Goal: Check status: Check status

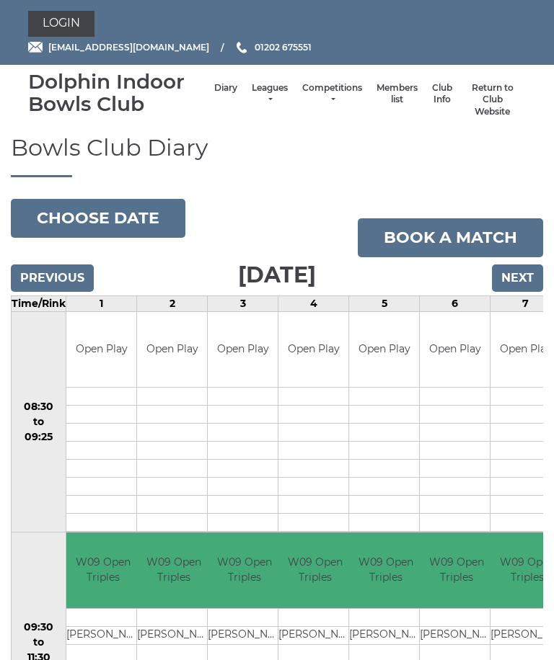
click at [253, 92] on link "Leagues" at bounding box center [270, 94] width 36 height 24
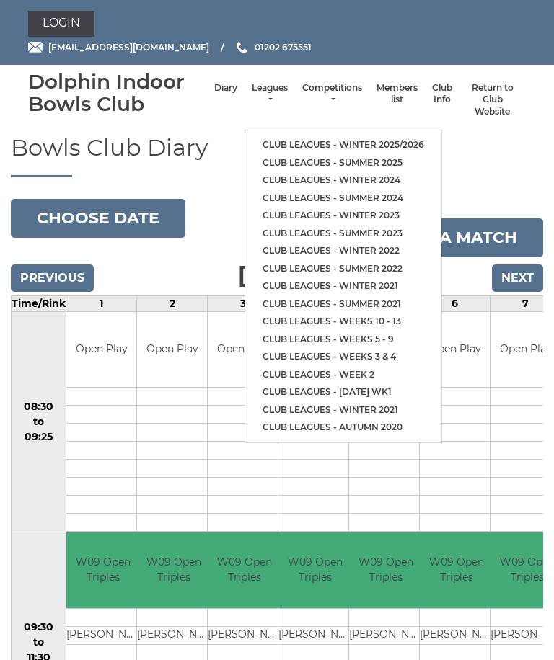
click at [380, 136] on link "Club leagues - Winter 2025/2026" at bounding box center [343, 145] width 196 height 18
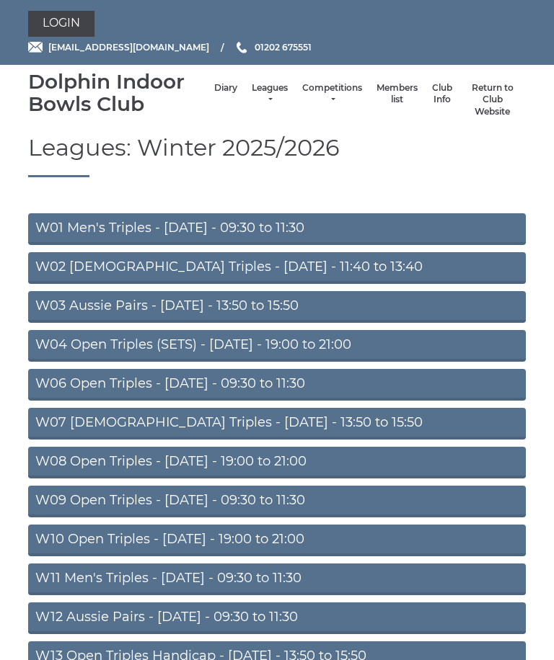
click at [257, 460] on link "W08 Open Triples - Tuesday - 19:00 to 21:00" at bounding box center [276, 463] width 497 height 32
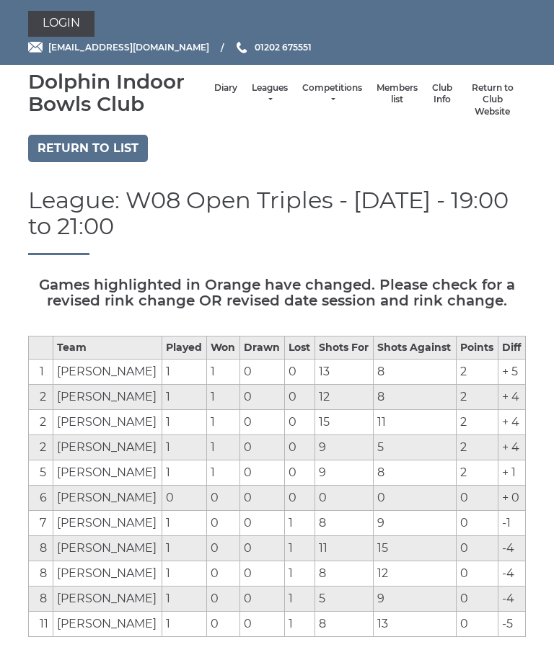
click at [214, 92] on link "Diary" at bounding box center [225, 88] width 23 height 12
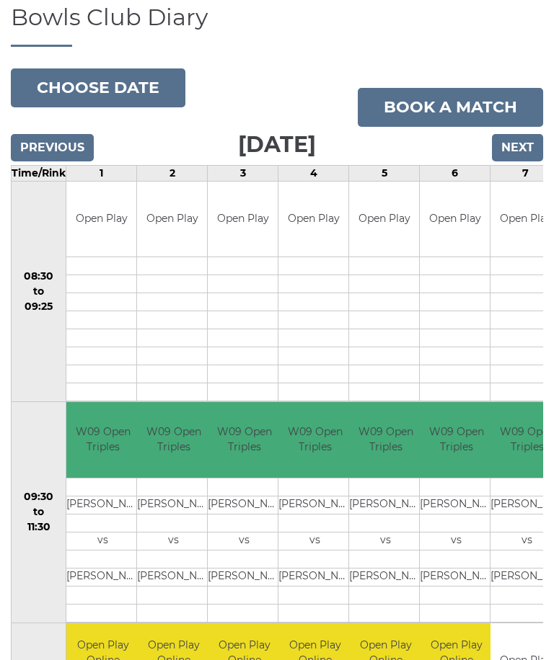
scroll to position [117, 0]
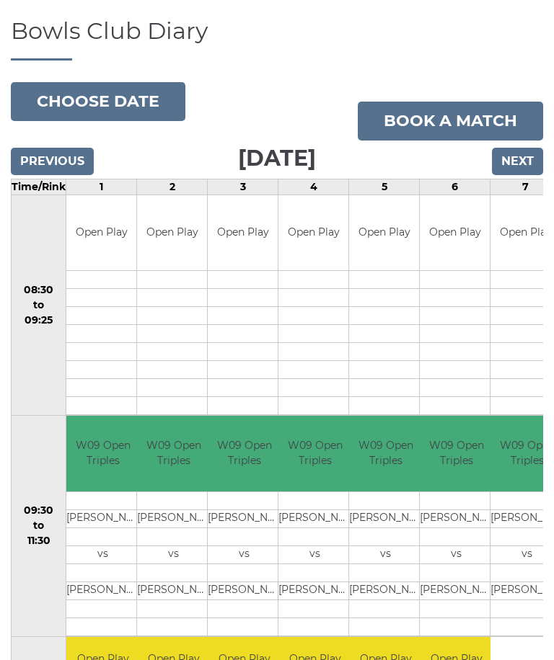
click at [33, 161] on input "Previous" at bounding box center [52, 161] width 83 height 27
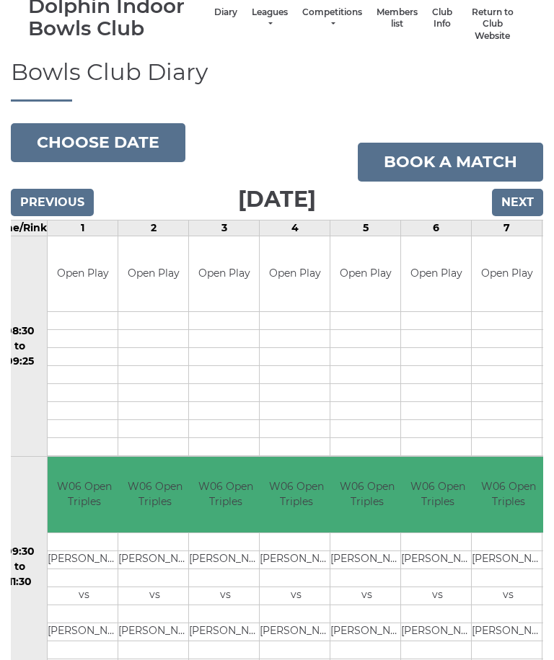
scroll to position [66, 0]
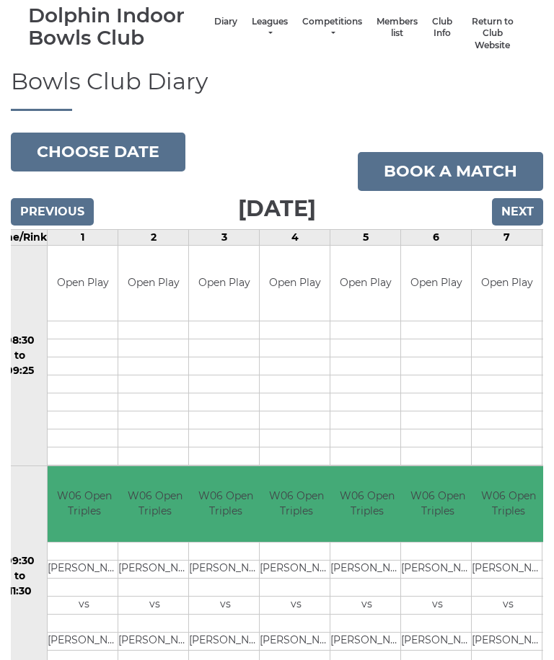
click at [132, 139] on button "Choose date" at bounding box center [98, 152] width 174 height 39
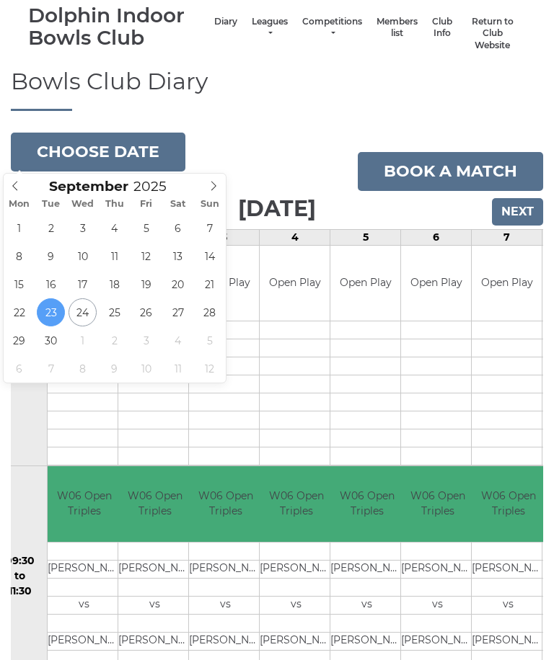
scroll to position [66, 0]
type input "[DATE]"
